Goal: Entertainment & Leisure: Consume media (video, audio)

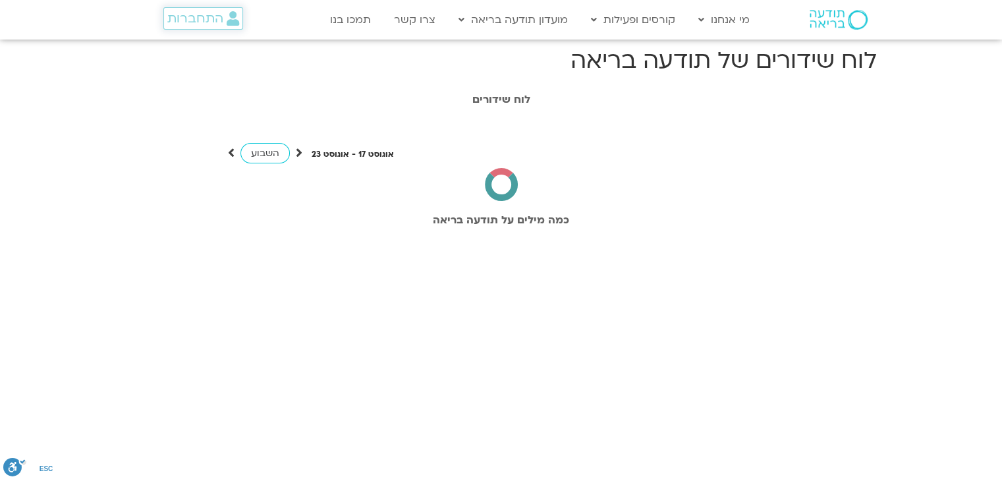
drag, startPoint x: 0, startPoint y: 0, endPoint x: 171, endPoint y: 11, distance: 171.7
click at [171, 11] on span "התחברות" at bounding box center [195, 18] width 56 height 14
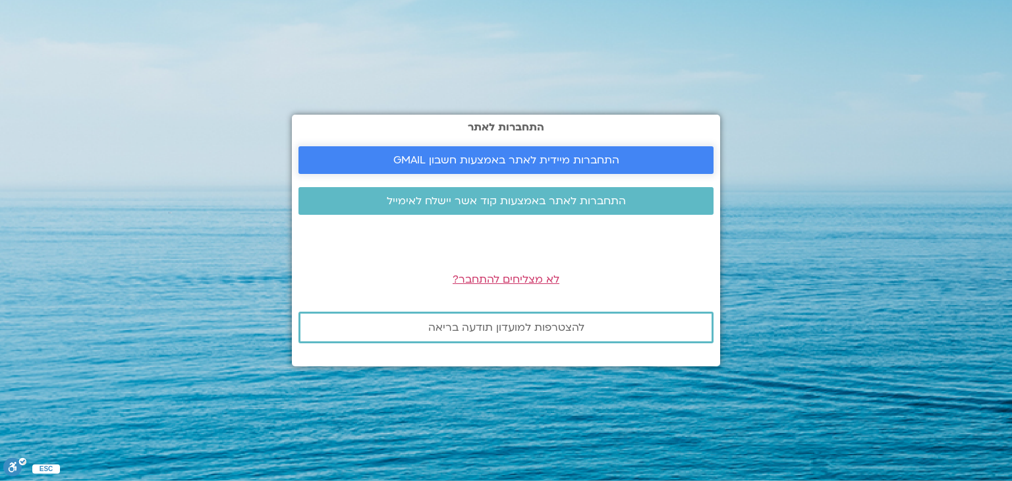
click at [700, 152] on link "התחברות מיידית לאתר באמצעות חשבון GMAIL" at bounding box center [505, 160] width 415 height 28
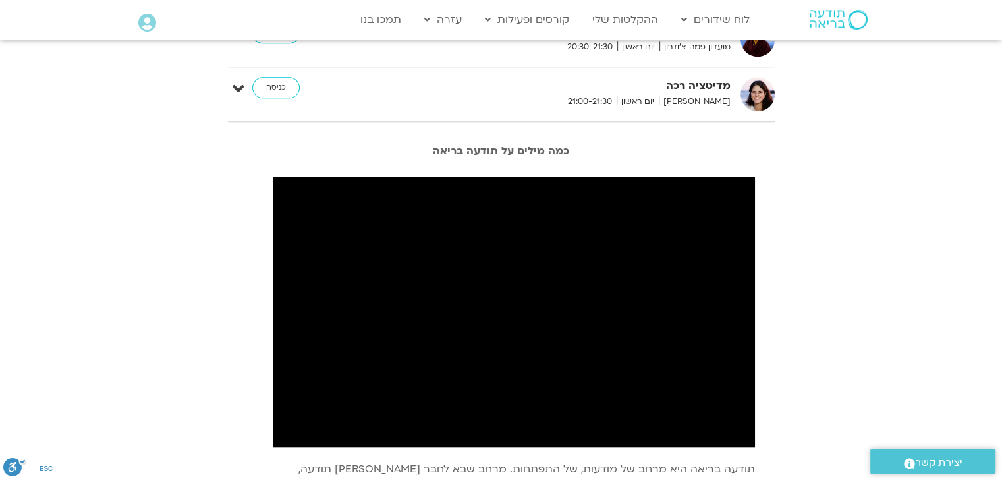
scroll to position [1287, 0]
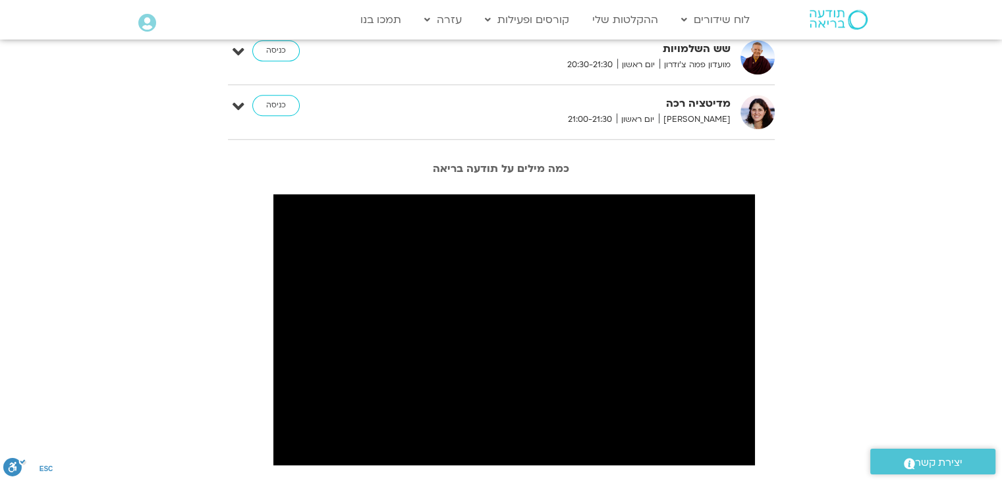
drag, startPoint x: 1002, startPoint y: 9, endPoint x: 179, endPoint y: 296, distance: 871.7
click at [179, 296] on div at bounding box center [200, 385] width 132 height 395
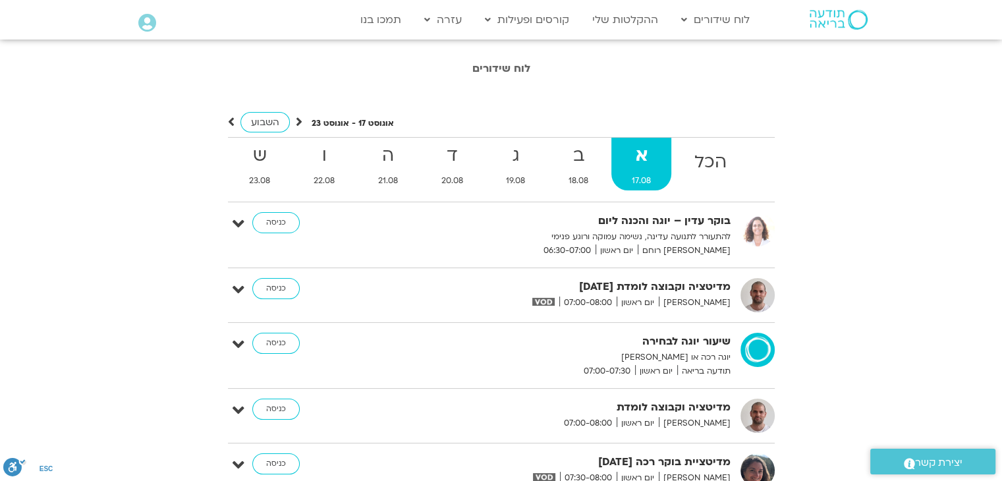
scroll to position [0, 0]
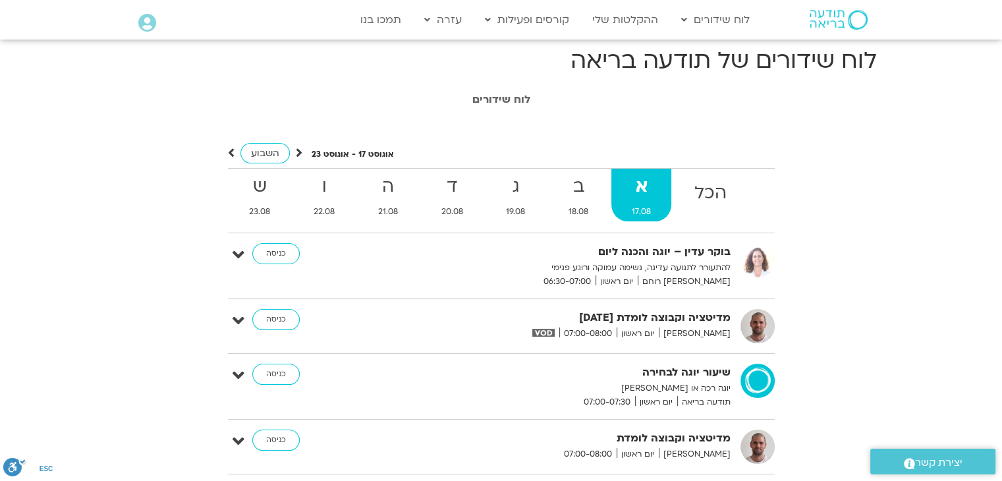
click at [296, 153] on icon at bounding box center [299, 152] width 7 height 13
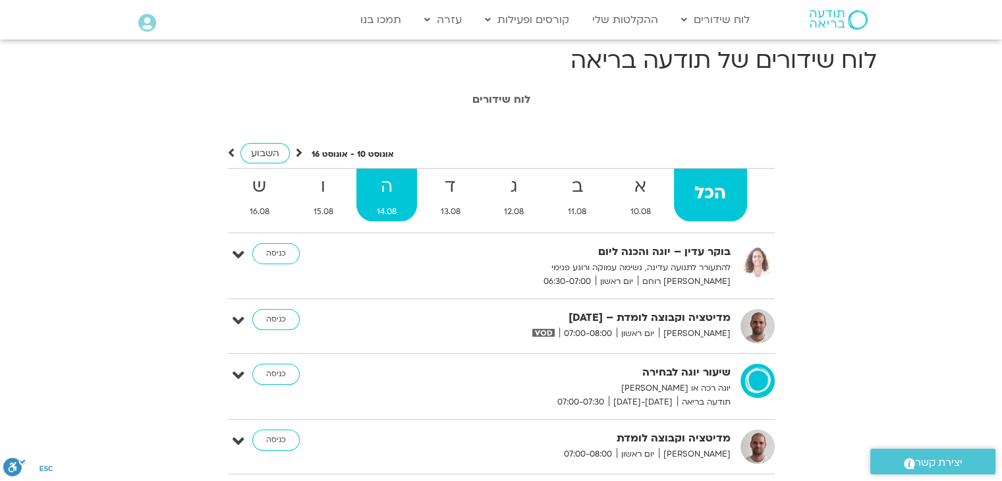
click at [382, 199] on strong "ה" at bounding box center [386, 187] width 61 height 30
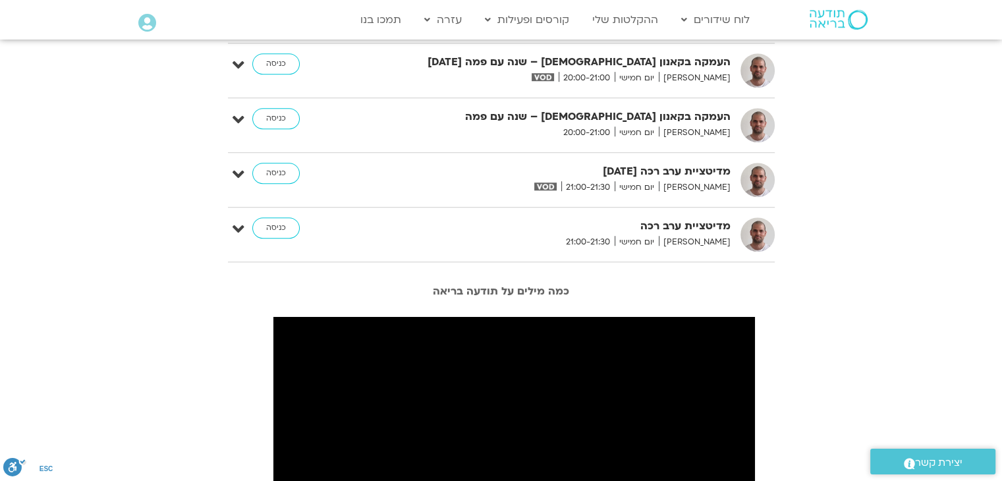
scroll to position [922, 0]
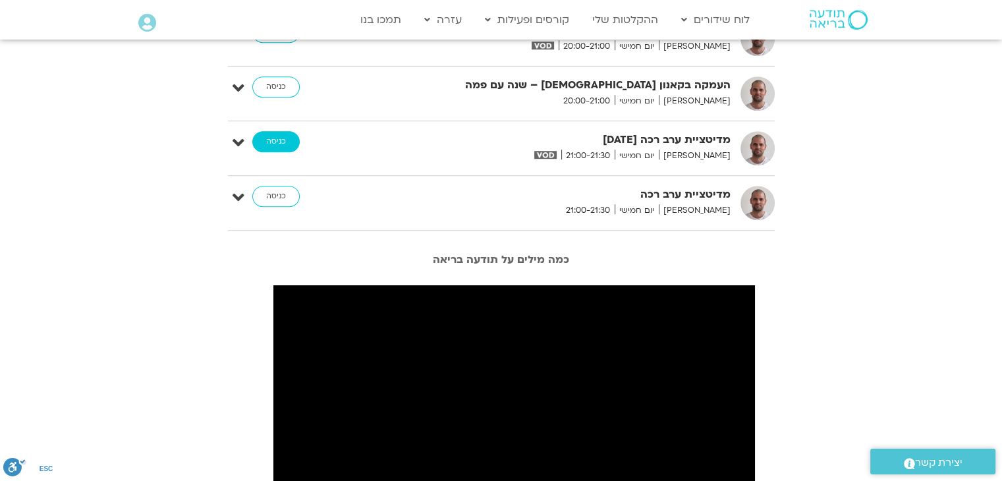
click at [288, 140] on link "כניסה" at bounding box center [275, 141] width 47 height 21
